Goal: Entertainment & Leisure: Consume media (video, audio)

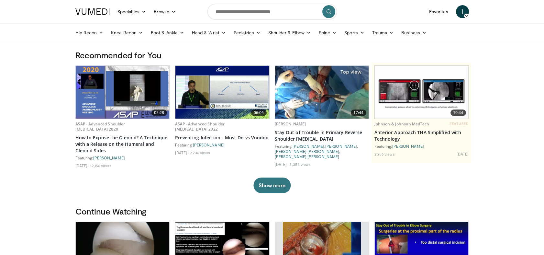
click at [141, 102] on img at bounding box center [123, 92] width 94 height 53
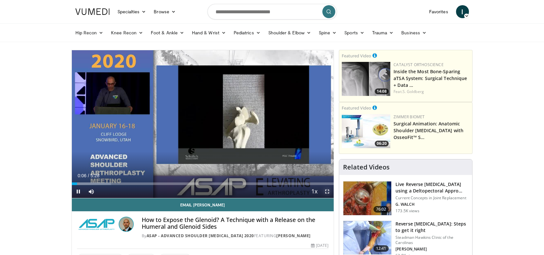
click at [327, 190] on span "Video Player" at bounding box center [327, 191] width 13 height 13
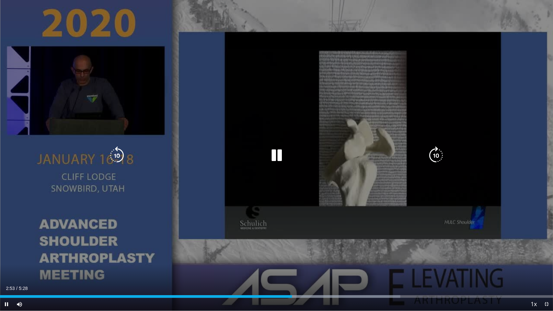
click at [274, 150] on icon "Video Player" at bounding box center [276, 155] width 18 height 18
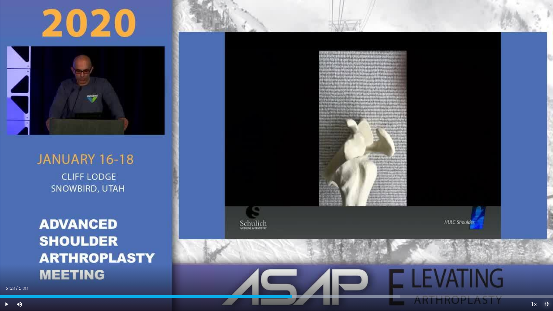
click at [547, 254] on span "Video Player" at bounding box center [546, 304] width 13 height 13
